Goal: Task Accomplishment & Management: Manage account settings

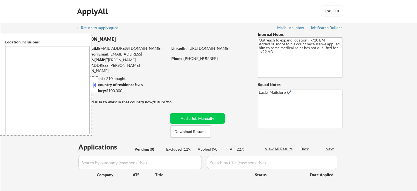
type textarea "[GEOGRAPHIC_DATA], [GEOGRAPHIC_DATA] [GEOGRAPHIC_DATA], [GEOGRAPHIC_DATA] [GEOG…"
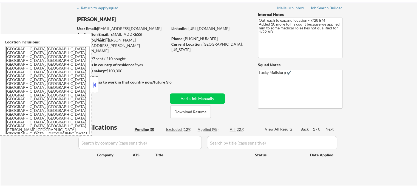
scroll to position [27, 0]
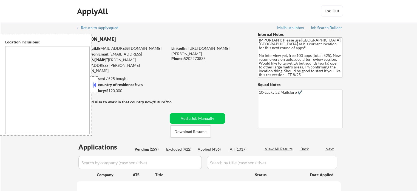
type textarea "[GEOGRAPHIC_DATA], [GEOGRAPHIC_DATA] [GEOGRAPHIC_DATA], [GEOGRAPHIC_DATA] [GEOG…"
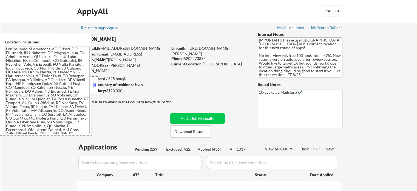
select select ""pending""
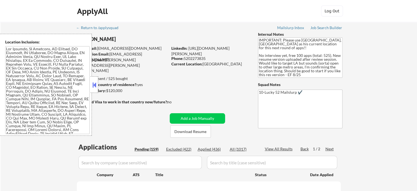
select select ""pending""
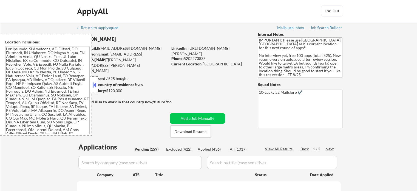
select select ""pending""
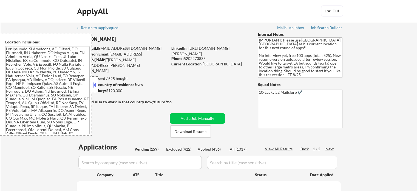
select select ""pending""
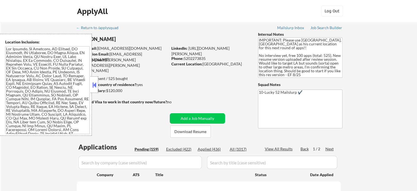
select select ""pending""
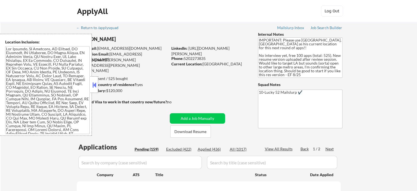
select select ""pending""
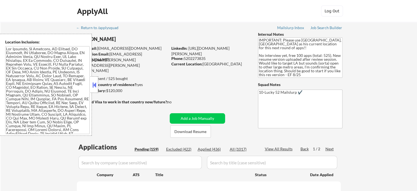
select select ""pending""
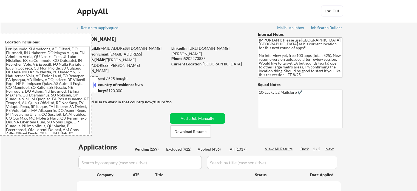
select select ""pending""
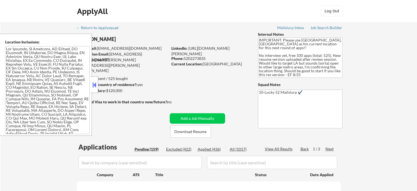
select select ""pending""
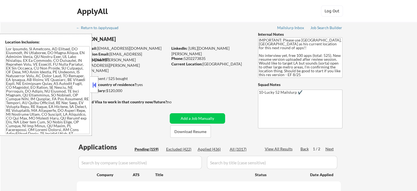
select select ""pending""
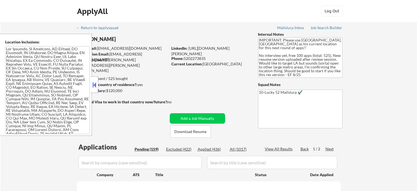
select select ""pending""
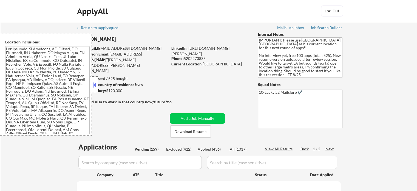
select select ""pending""
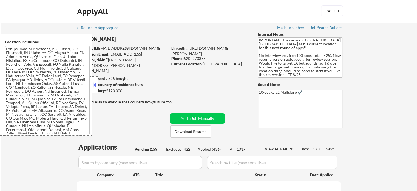
select select ""pending""
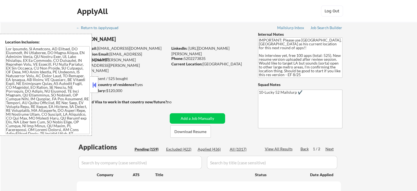
select select ""pending""
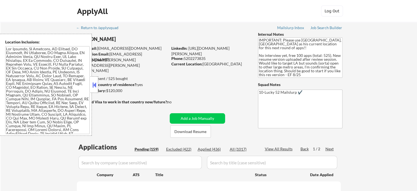
select select ""pending""
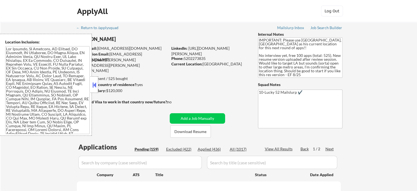
select select ""pending""
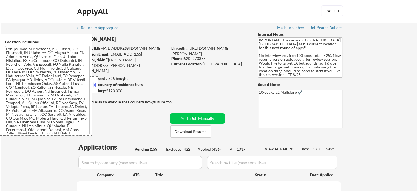
select select ""pending""
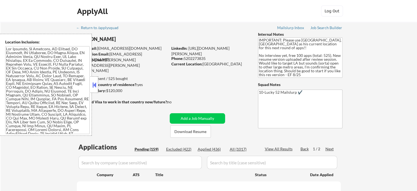
select select ""pending""
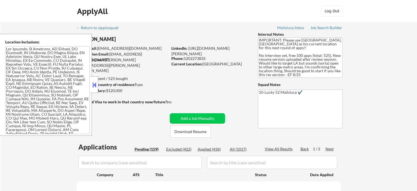
select select ""pending""
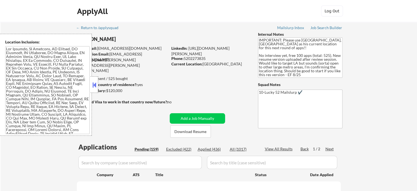
select select ""pending""
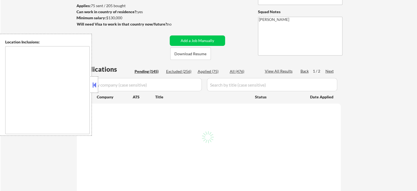
scroll to position [82, 0]
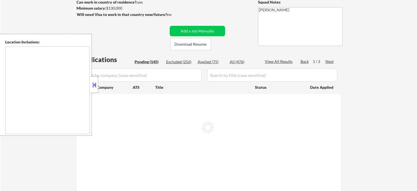
type textarea "[GEOGRAPHIC_DATA], [GEOGRAPHIC_DATA] [GEOGRAPHIC_DATA], [GEOGRAPHIC_DATA] [GEOG…"
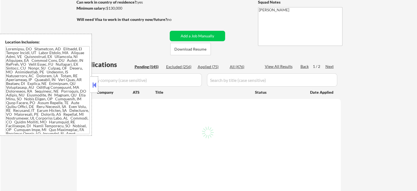
select select ""pending""
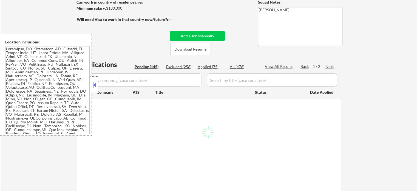
select select ""pending""
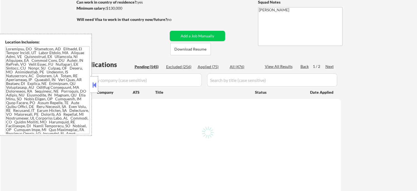
select select ""pending""
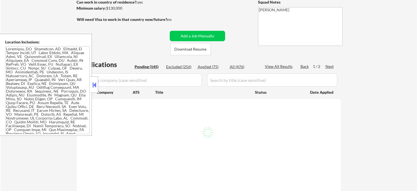
select select ""pending""
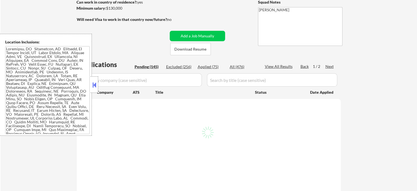
select select ""pending""
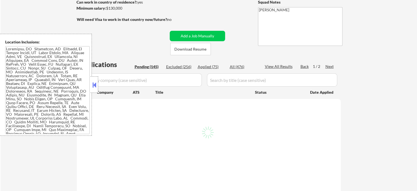
select select ""pending""
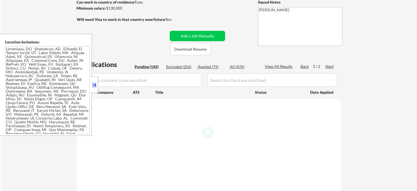
select select ""pending""
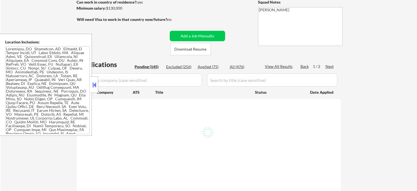
select select ""pending""
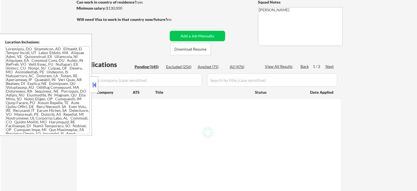
select select ""pending""
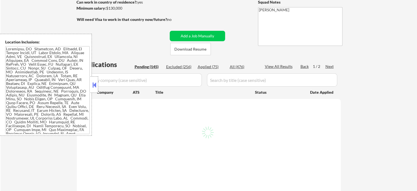
select select ""pending""
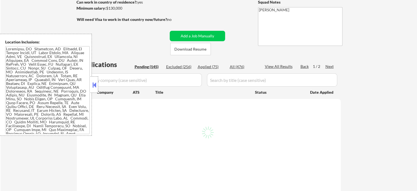
select select ""pending""
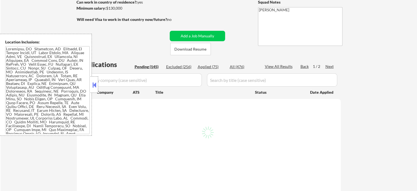
select select ""pending""
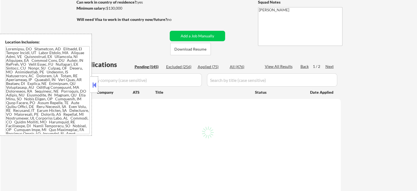
select select ""pending""
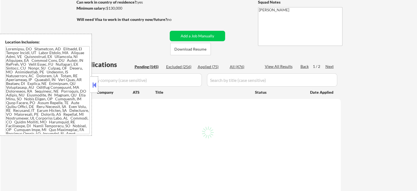
select select ""pending""
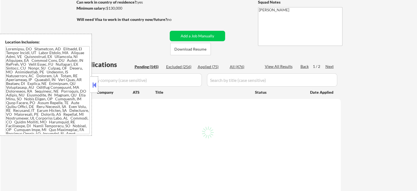
select select ""pending""
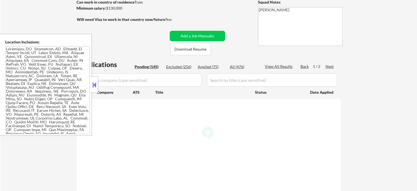
select select ""pending""
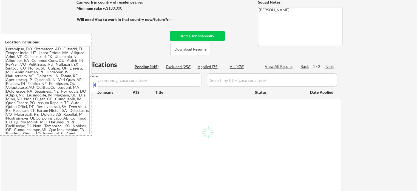
select select ""pending""
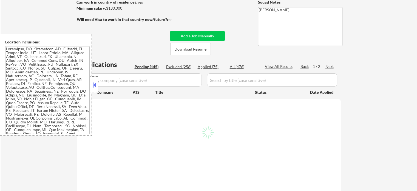
select select ""pending""
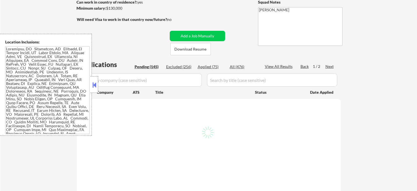
select select ""pending""
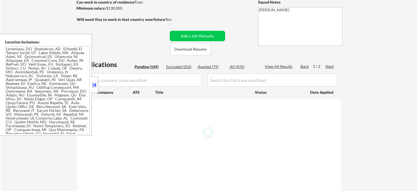
select select ""pending""
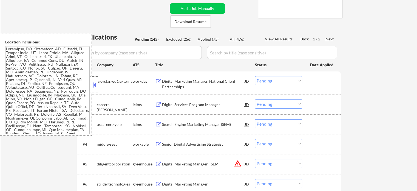
scroll to position [164, 0]
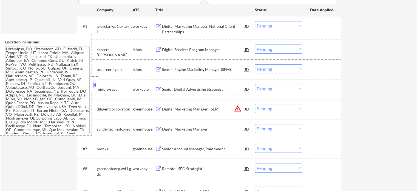
click at [189, 86] on div "Senior Digital Advertising Strategist" at bounding box center [203, 88] width 83 height 5
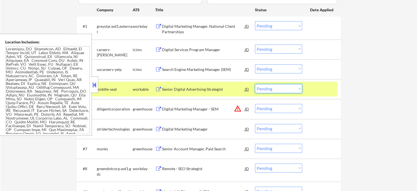
click at [273, 88] on select "Choose an option... Pending Applied Excluded (Questions) Excluded (Expired) Exc…" at bounding box center [278, 88] width 47 height 9
click at [255, 84] on select "Choose an option... Pending Applied Excluded (Questions) Excluded (Expired) Exc…" at bounding box center [278, 88] width 47 height 9
click at [329, 89] on div at bounding box center [322, 89] width 24 height 10
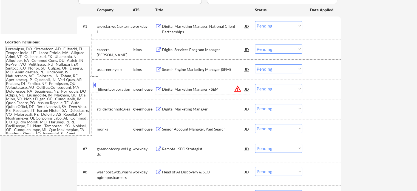
click at [169, 90] on div "Digital Marketing Manager - SEM" at bounding box center [203, 88] width 83 height 5
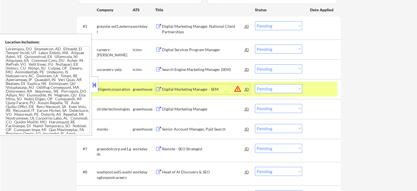
click at [283, 86] on select "Choose an option... Pending Applied Excluded (Questions) Excluded (Expired) Exc…" at bounding box center [278, 88] width 47 height 9
click at [255, 84] on select "Choose an option... Pending Applied Excluded (Questions) Excluded (Expired) Exc…" at bounding box center [278, 88] width 47 height 9
click at [324, 89] on div at bounding box center [322, 89] width 24 height 10
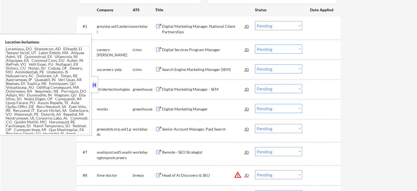
click at [177, 89] on div "Digital Marketing Manager - SEM" at bounding box center [203, 88] width 83 height 5
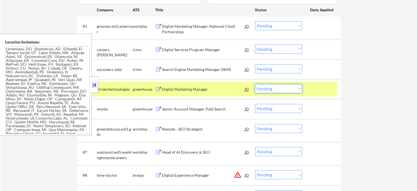
click at [274, 90] on select "Choose an option... Pending Applied Excluded (Questions) Excluded (Expired) Exc…" at bounding box center [278, 88] width 47 height 9
click at [255, 84] on select "Choose an option... Pending Applied Excluded (Questions) Excluded (Expired) Exc…" at bounding box center [278, 88] width 47 height 9
click at [325, 88] on div at bounding box center [322, 89] width 24 height 10
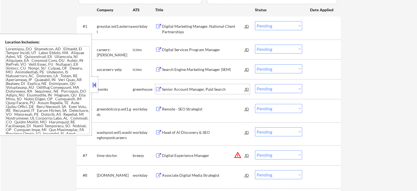
click at [175, 92] on div "Senior Account Manager, Paid Search" at bounding box center [203, 89] width 83 height 10
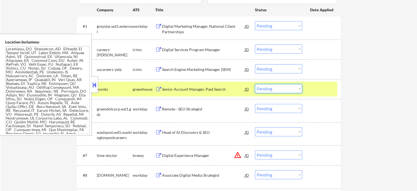
click at [281, 87] on select "Choose an option... Pending Applied Excluded (Questions) Excluded (Expired) Exc…" at bounding box center [278, 88] width 47 height 9
click at [255, 84] on select "Choose an option... Pending Applied Excluded (Questions) Excluded (Expired) Exc…" at bounding box center [278, 88] width 47 height 9
click at [322, 86] on div at bounding box center [322, 89] width 24 height 10
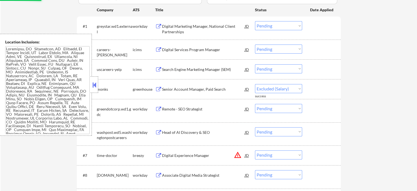
select select ""pending""
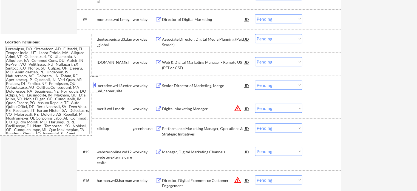
scroll to position [384, 0]
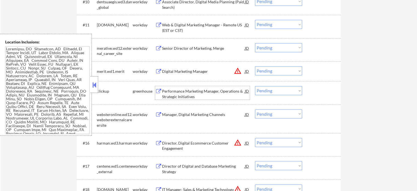
click at [180, 92] on div "Performance Marketing Manager, Operations & Strategic Initiatives" at bounding box center [203, 93] width 83 height 11
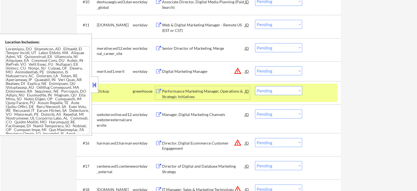
click at [286, 91] on select "Choose an option... Pending Applied Excluded (Questions) Excluded (Expired) Exc…" at bounding box center [278, 90] width 47 height 9
click at [255, 86] on select "Choose an option... Pending Applied Excluded (Questions) Excluded (Expired) Exc…" at bounding box center [278, 90] width 47 height 9
click at [317, 96] on div "#14 clickup greenhouse Performance Marketing Manager, Operations & Strategic In…" at bounding box center [207, 92] width 259 height 18
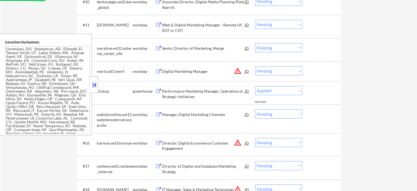
select select ""pending""
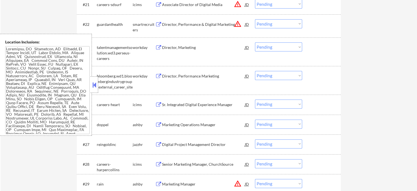
scroll to position [658, 0]
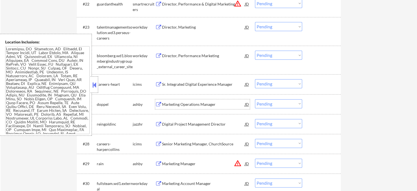
click at [177, 104] on div "Marketing Operations Manager" at bounding box center [203, 103] width 83 height 5
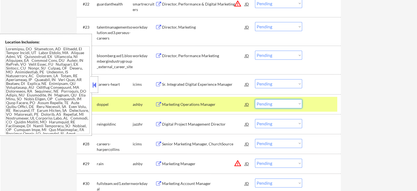
click at [281, 102] on select "Choose an option... Pending Applied Excluded (Questions) Excluded (Expired) Exc…" at bounding box center [278, 103] width 47 height 9
click at [255, 99] on select "Choose an option... Pending Applied Excluded (Questions) Excluded (Expired) Exc…" at bounding box center [278, 103] width 47 height 9
click at [322, 104] on div at bounding box center [322, 104] width 24 height 10
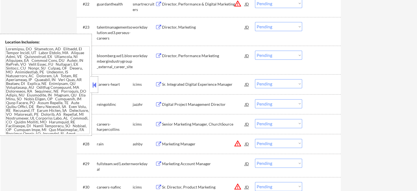
click at [183, 105] on div "Digital Project Management Director" at bounding box center [203, 103] width 83 height 5
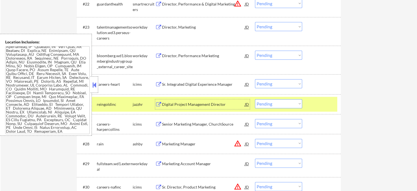
scroll to position [0, 0]
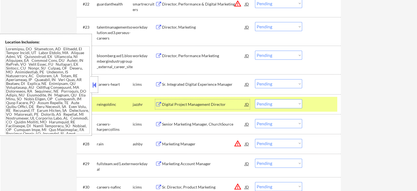
click at [292, 101] on select "Choose an option... Pending Applied Excluded (Questions) Excluded (Expired) Exc…" at bounding box center [278, 103] width 47 height 9
click at [255, 99] on select "Choose an option... Pending Applied Excluded (Questions) Excluded (Expired) Exc…" at bounding box center [278, 103] width 47 height 9
click at [327, 102] on div at bounding box center [322, 104] width 24 height 10
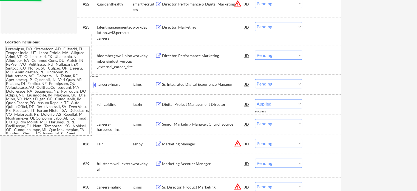
select select ""pending""
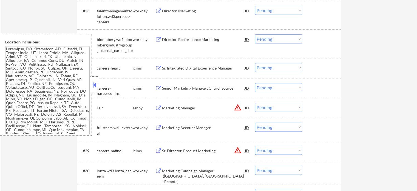
scroll to position [685, 0]
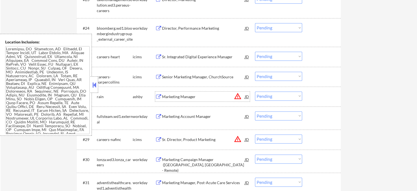
click at [183, 97] on div "Marketing Manager" at bounding box center [203, 96] width 83 height 5
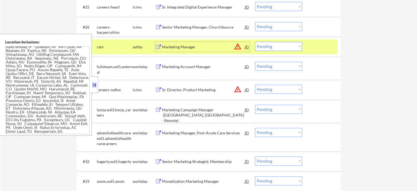
scroll to position [713, 0]
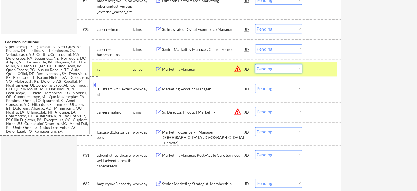
click at [266, 68] on select "Choose an option... Pending Applied Excluded (Questions) Excluded (Expired) Exc…" at bounding box center [278, 68] width 47 height 9
click at [255, 64] on select "Choose an option... Pending Applied Excluded (Questions) Excluded (Expired) Exc…" at bounding box center [278, 68] width 47 height 9
click at [317, 65] on div at bounding box center [322, 69] width 24 height 10
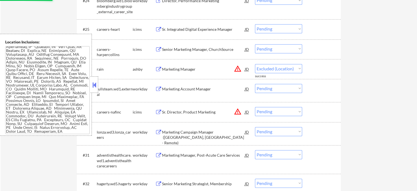
select select ""pending""
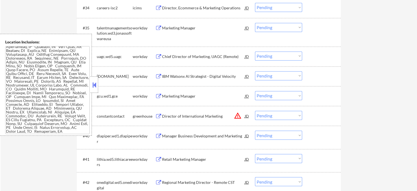
scroll to position [959, 0]
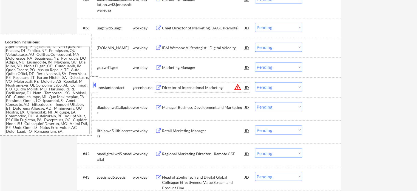
click at [194, 84] on div "Director of International Marketing" at bounding box center [203, 87] width 83 height 10
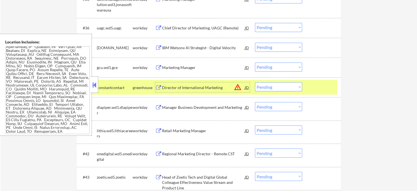
click at [284, 89] on select "Choose an option... Pending Applied Excluded (Questions) Excluded (Expired) Exc…" at bounding box center [278, 86] width 47 height 9
click at [255, 82] on select "Choose an option... Pending Applied Excluded (Questions) Excluded (Expired) Exc…" at bounding box center [278, 86] width 47 height 9
click at [326, 89] on div at bounding box center [322, 87] width 24 height 10
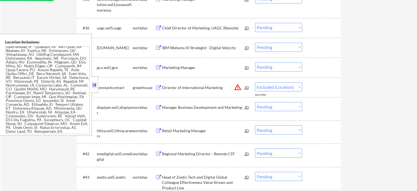
select select ""pending""
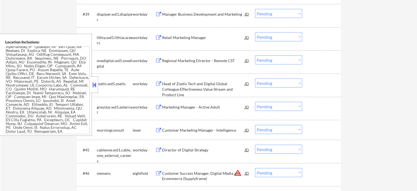
scroll to position [1069, 0]
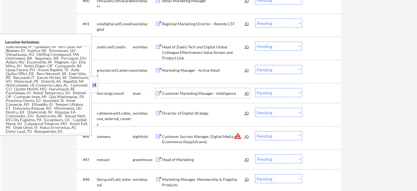
click at [201, 92] on div "Customer Marketing Manager - Intelligence" at bounding box center [203, 92] width 83 height 5
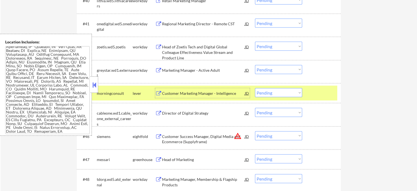
click at [291, 93] on select "Choose an option... Pending Applied Excluded (Questions) Excluded (Expired) Exc…" at bounding box center [278, 92] width 47 height 9
click at [255, 88] on select "Choose an option... Pending Applied Excluded (Questions) Excluded (Expired) Exc…" at bounding box center [278, 92] width 47 height 9
click at [325, 91] on div at bounding box center [322, 93] width 24 height 10
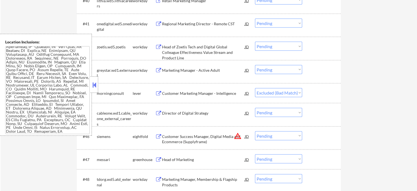
select select ""pending""
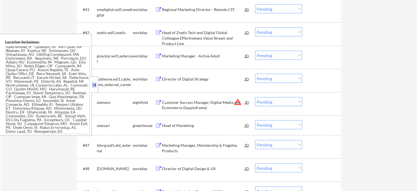
scroll to position [1097, 0]
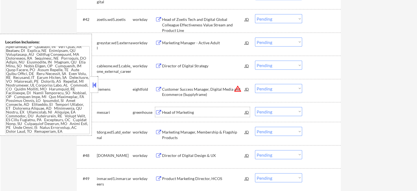
click at [181, 113] on div "Head of Marketing" at bounding box center [203, 111] width 83 height 5
